Goal: Task Accomplishment & Management: Manage account settings

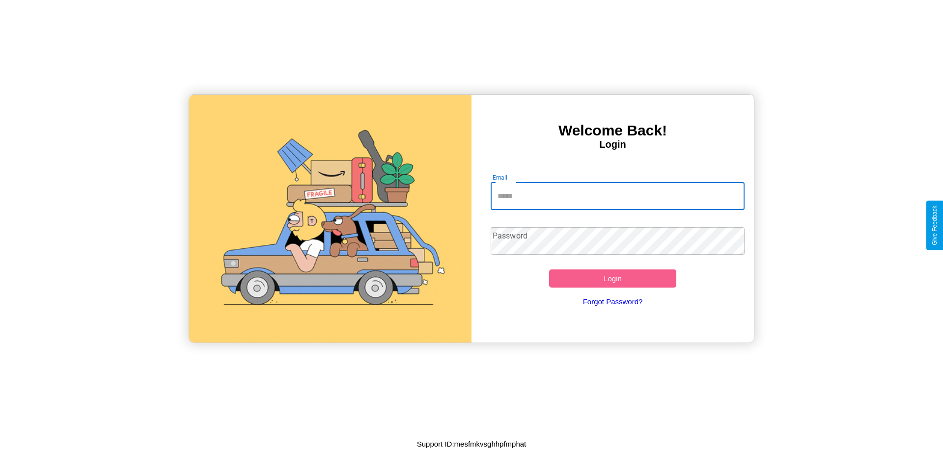
click at [617, 196] on input "Email" at bounding box center [618, 197] width 254 height 28
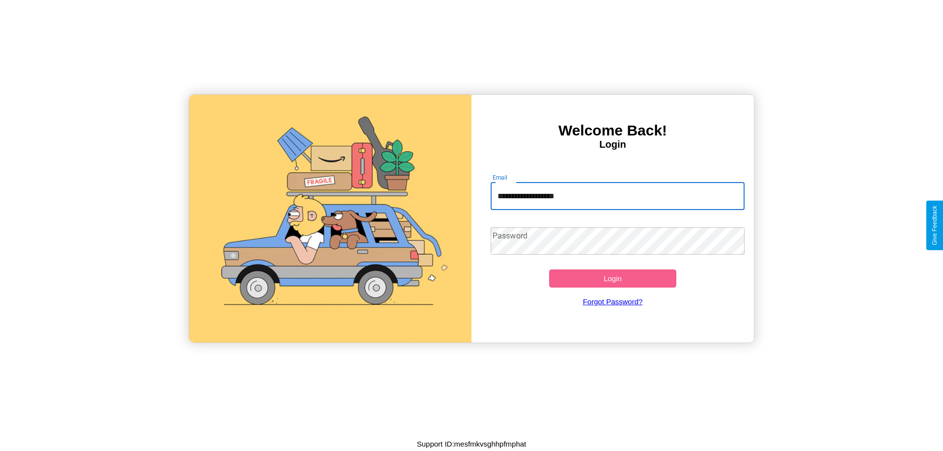
type input "**********"
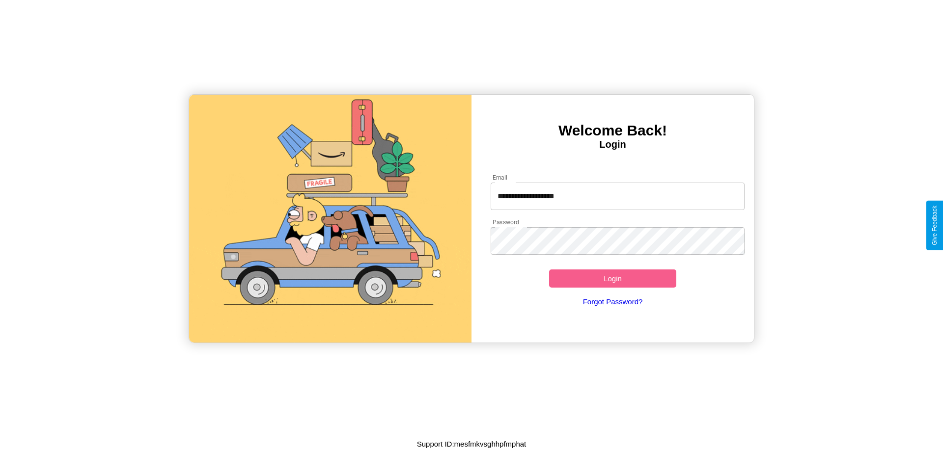
click at [612, 278] on button "Login" at bounding box center [612, 279] width 127 height 18
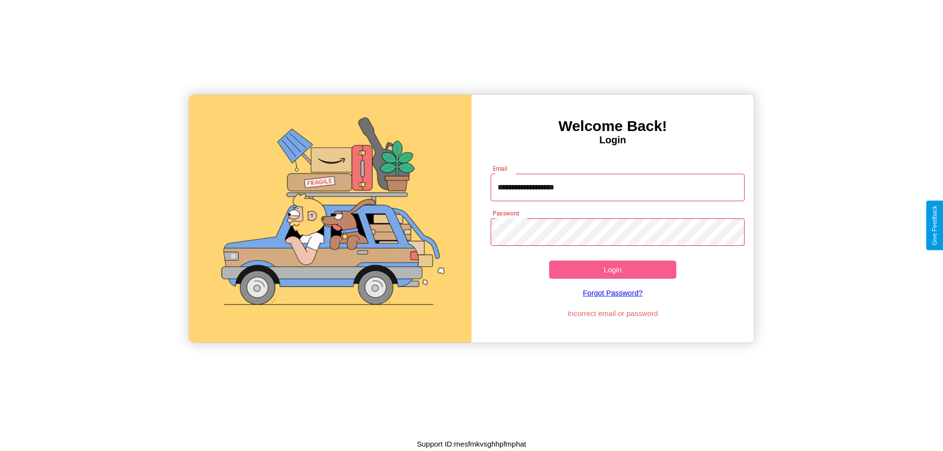
click at [612, 270] on button "Login" at bounding box center [612, 270] width 127 height 18
